Goal: Information Seeking & Learning: Check status

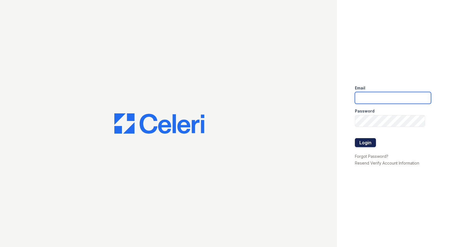
type input "Renewwaltham@trinity-pm.com"
click at [367, 142] on button "Login" at bounding box center [365, 142] width 21 height 9
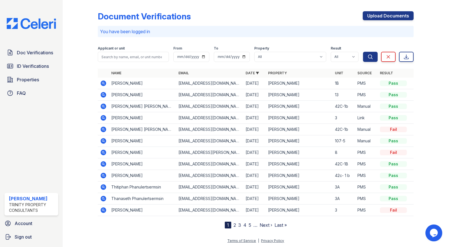
click at [103, 94] on icon at bounding box center [103, 94] width 1 height 1
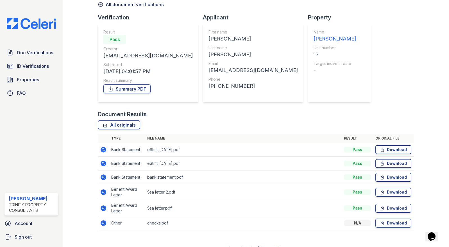
scroll to position [36, 0]
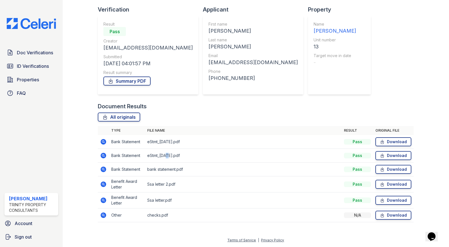
drag, startPoint x: 169, startPoint y: 152, endPoint x: 165, endPoint y: 157, distance: 6.4
click at [167, 157] on td "eStmt_[DATE].pdf" at bounding box center [243, 156] width 197 height 14
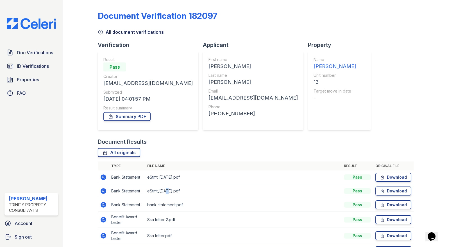
scroll to position [0, 0]
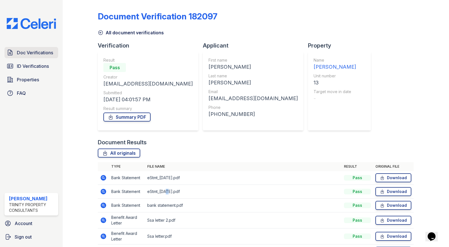
click at [42, 51] on span "Doc Verifications" at bounding box center [35, 52] width 36 height 7
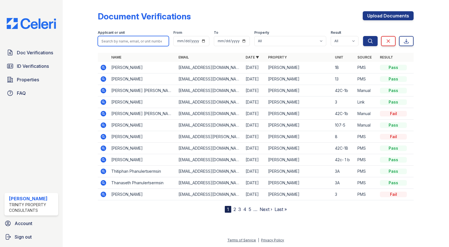
click at [129, 40] on input "search" at bounding box center [133, 41] width 71 height 10
type input "[PERSON_NAME]"
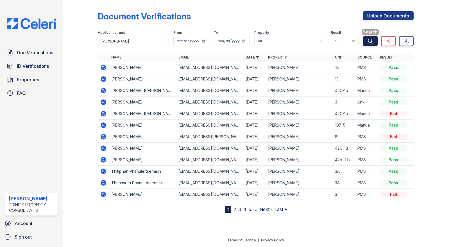
click at [375, 41] on button "Search" at bounding box center [370, 41] width 15 height 10
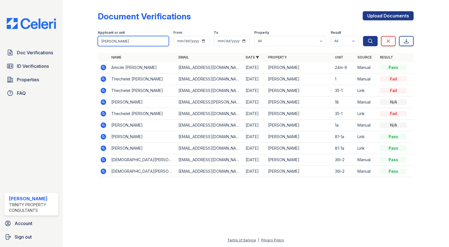
click at [113, 41] on input "jean" at bounding box center [133, 41] width 71 height 10
click at [111, 41] on input "jean" at bounding box center [133, 41] width 71 height 10
click at [111, 42] on input "jean" at bounding box center [133, 41] width 71 height 10
click at [110, 42] on input "jean" at bounding box center [133, 41] width 71 height 10
click at [41, 69] on span "ID Verifications" at bounding box center [33, 66] width 32 height 7
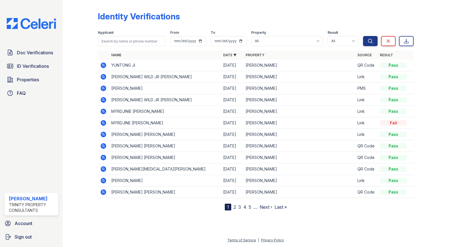
click at [63, 94] on div "Identity Verifications Filter Applicant From To Property All ReNew Waltham Resu…" at bounding box center [256, 123] width 387 height 247
click at [38, 50] on span "Doc Verifications" at bounding box center [35, 52] width 36 height 7
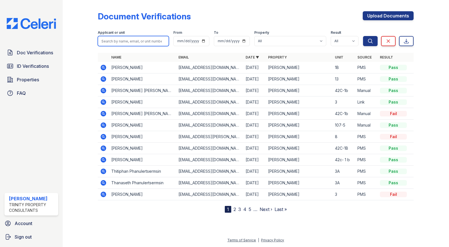
click at [112, 41] on input "search" at bounding box center [133, 41] width 71 height 10
click at [130, 42] on input "jean baron" at bounding box center [133, 41] width 71 height 10
type input "jean baron"
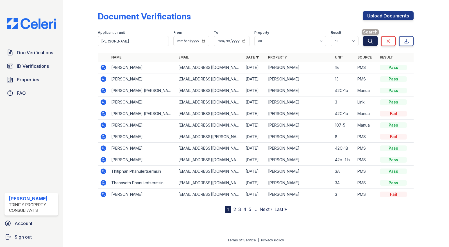
click at [372, 41] on icon "submit" at bounding box center [371, 41] width 4 height 4
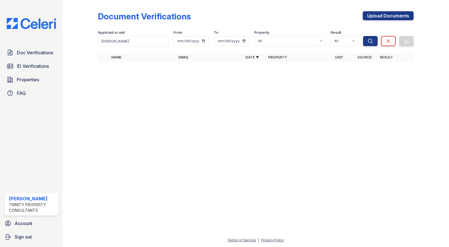
drag, startPoint x: 120, startPoint y: 68, endPoint x: 126, endPoint y: 68, distance: 5.6
click at [126, 68] on div "Document Verifications Upload Documents Filter Applicant or unit jean baron Fro…" at bounding box center [256, 38] width 369 height 77
click at [124, 67] on div "Name Email Date ▼ Property Unit Source Result" at bounding box center [256, 60] width 316 height 15
click at [42, 68] on span "ID Verifications" at bounding box center [33, 66] width 32 height 7
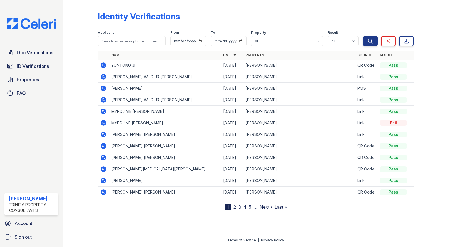
click at [148, 222] on div at bounding box center [256, 227] width 369 height 17
click at [160, 213] on div "Identity Verifications Filter Applicant From To Property All ReNew Waltham Resu…" at bounding box center [256, 109] width 369 height 219
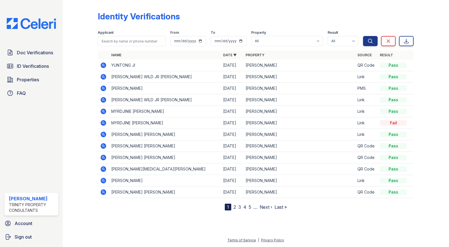
click at [70, 89] on div "Identity Verifications Filter Applicant From To Property All ReNew Waltham Resu…" at bounding box center [256, 123] width 387 height 247
drag, startPoint x: 70, startPoint y: 167, endPoint x: 71, endPoint y: 179, distance: 12.7
click at [69, 176] on div "Identity Verifications Filter Applicant From To Property All ReNew Waltham Resu…" at bounding box center [256, 123] width 387 height 247
click at [81, 209] on div at bounding box center [85, 106] width 26 height 208
click at [33, 47] on link "Doc Verifications" at bounding box center [32, 52] width 54 height 11
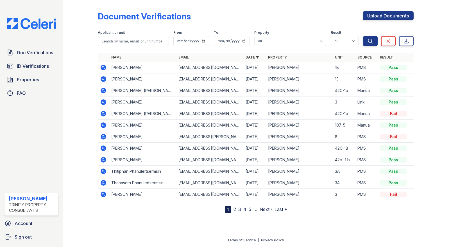
drag, startPoint x: 237, startPoint y: 211, endPoint x: 234, endPoint y: 209, distance: 3.2
click at [236, 210] on nav "1 2 3 4 5 … Next › Last »" at bounding box center [256, 209] width 62 height 7
click at [234, 208] on link "2" at bounding box center [235, 209] width 3 height 6
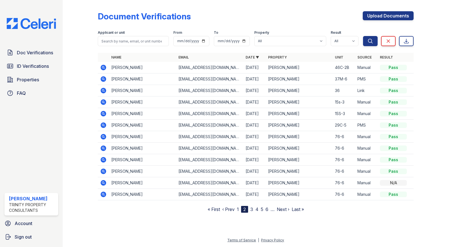
click at [252, 208] on link "3" at bounding box center [252, 209] width 3 height 6
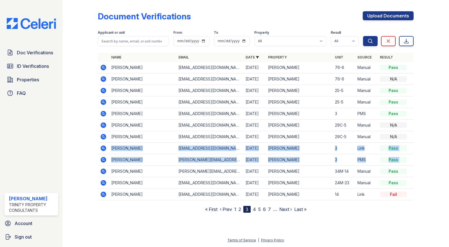
drag, startPoint x: 110, startPoint y: 146, endPoint x: 111, endPoint y: 166, distance: 19.4
click at [111, 166] on tbody "Donna Heinz dmsh1177@verizon.net 08/06/25 ReNew Waltham 76-6 Manual Pass Donna …" at bounding box center [256, 131] width 316 height 138
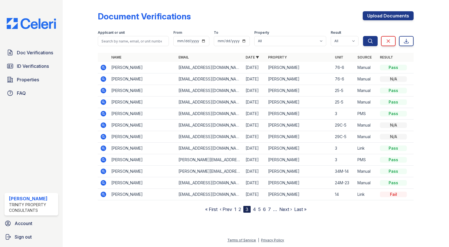
drag, startPoint x: 111, startPoint y: 166, endPoint x: 80, endPoint y: 142, distance: 38.1
click at [80, 142] on div at bounding box center [85, 107] width 26 height 210
